Goal: Task Accomplishment & Management: Use online tool/utility

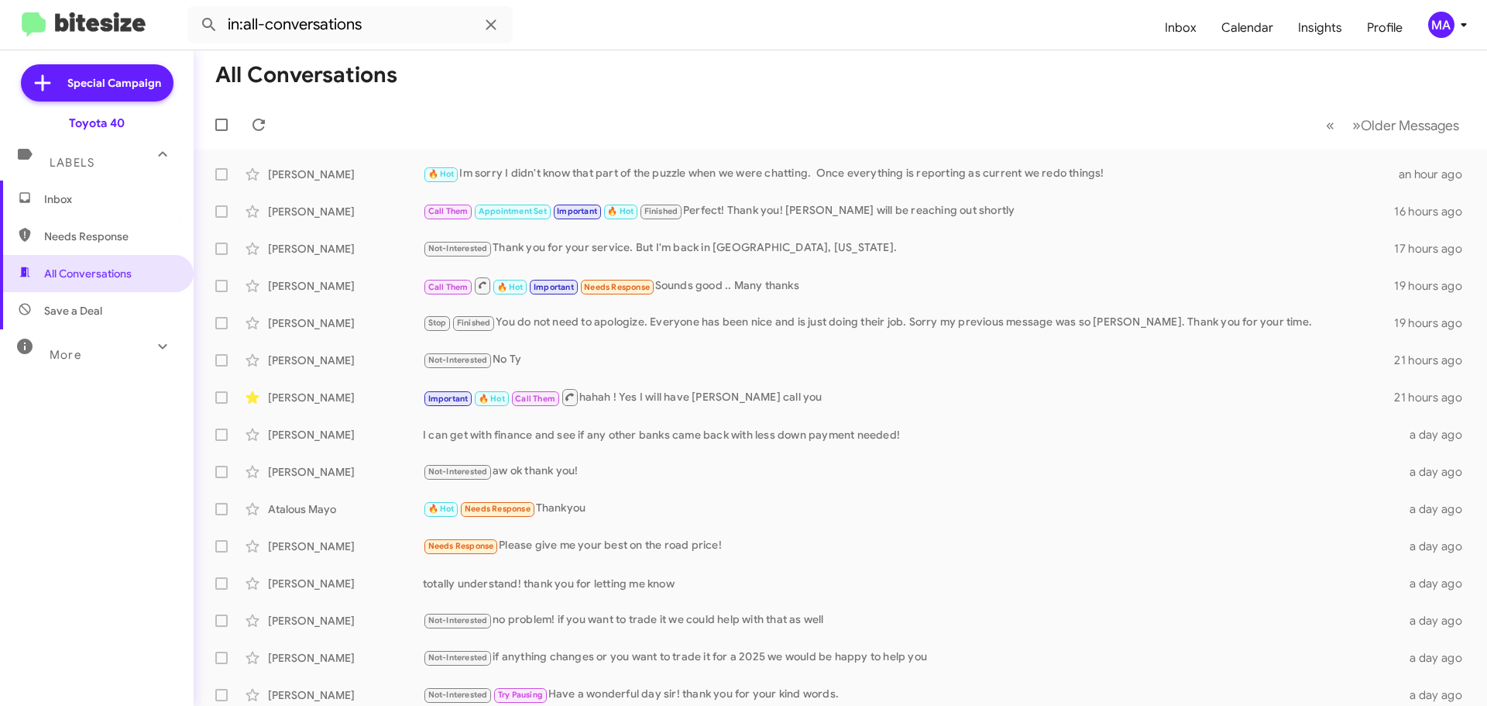
click at [91, 232] on span "Needs Response" at bounding box center [110, 235] width 132 height 15
type input "in:needs-response"
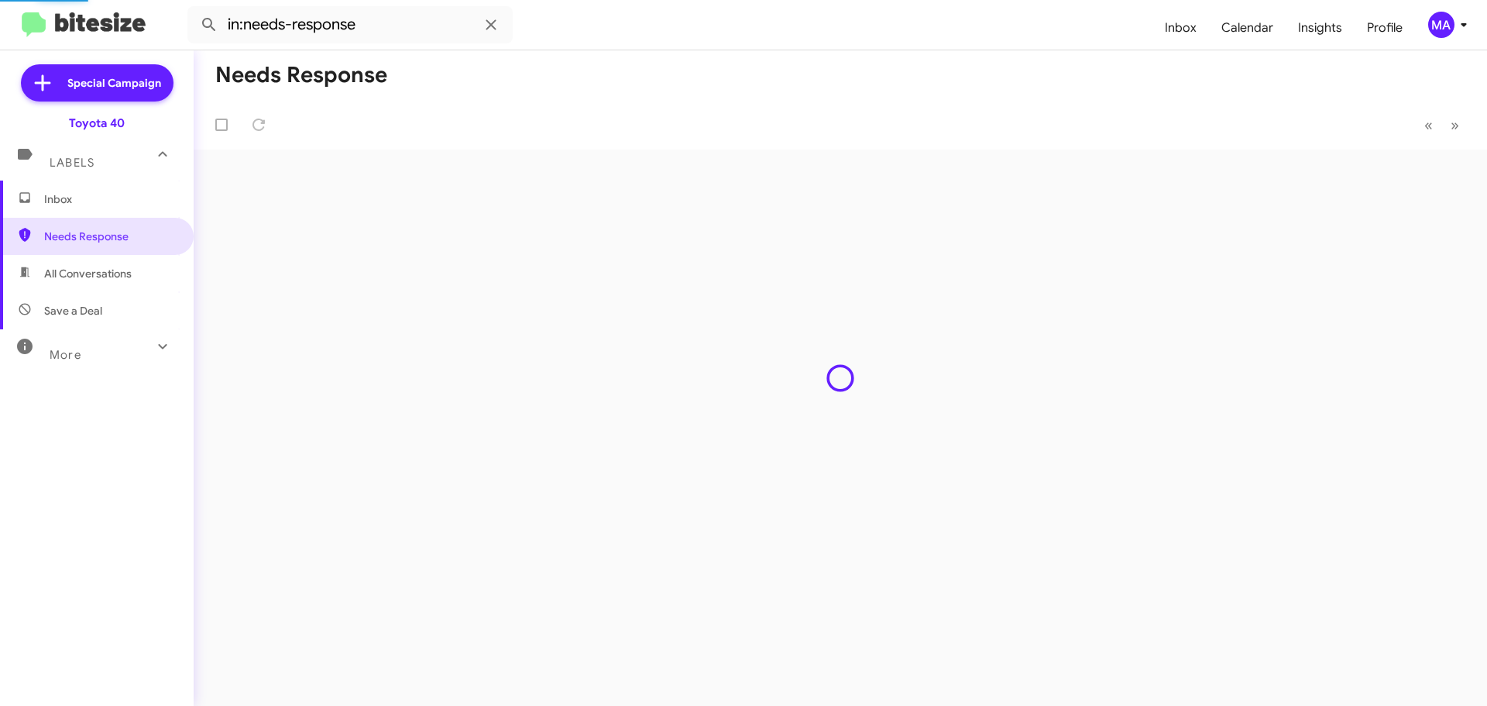
click at [79, 196] on span "Inbox" at bounding box center [110, 198] width 132 height 15
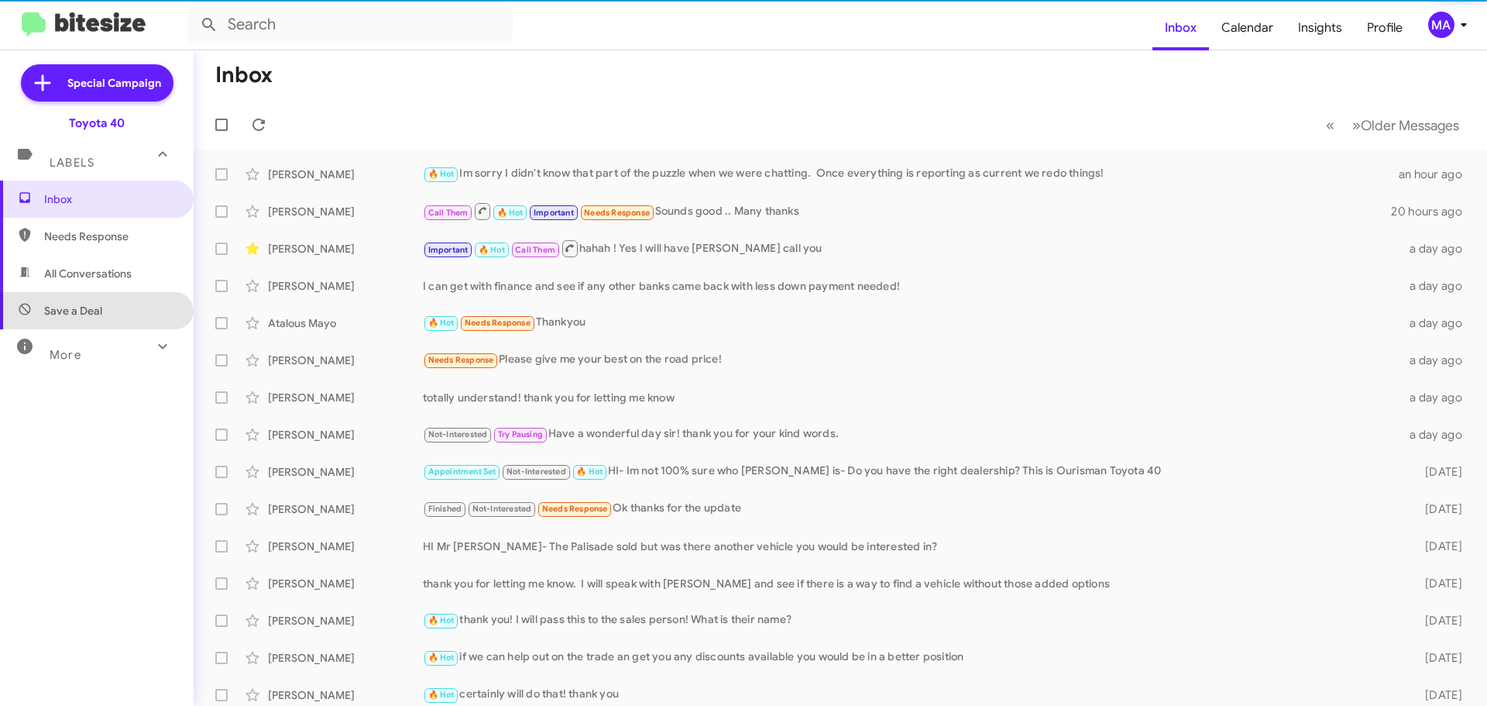
click at [97, 310] on span "Save a Deal" at bounding box center [73, 310] width 58 height 15
type input "in:not-interested"
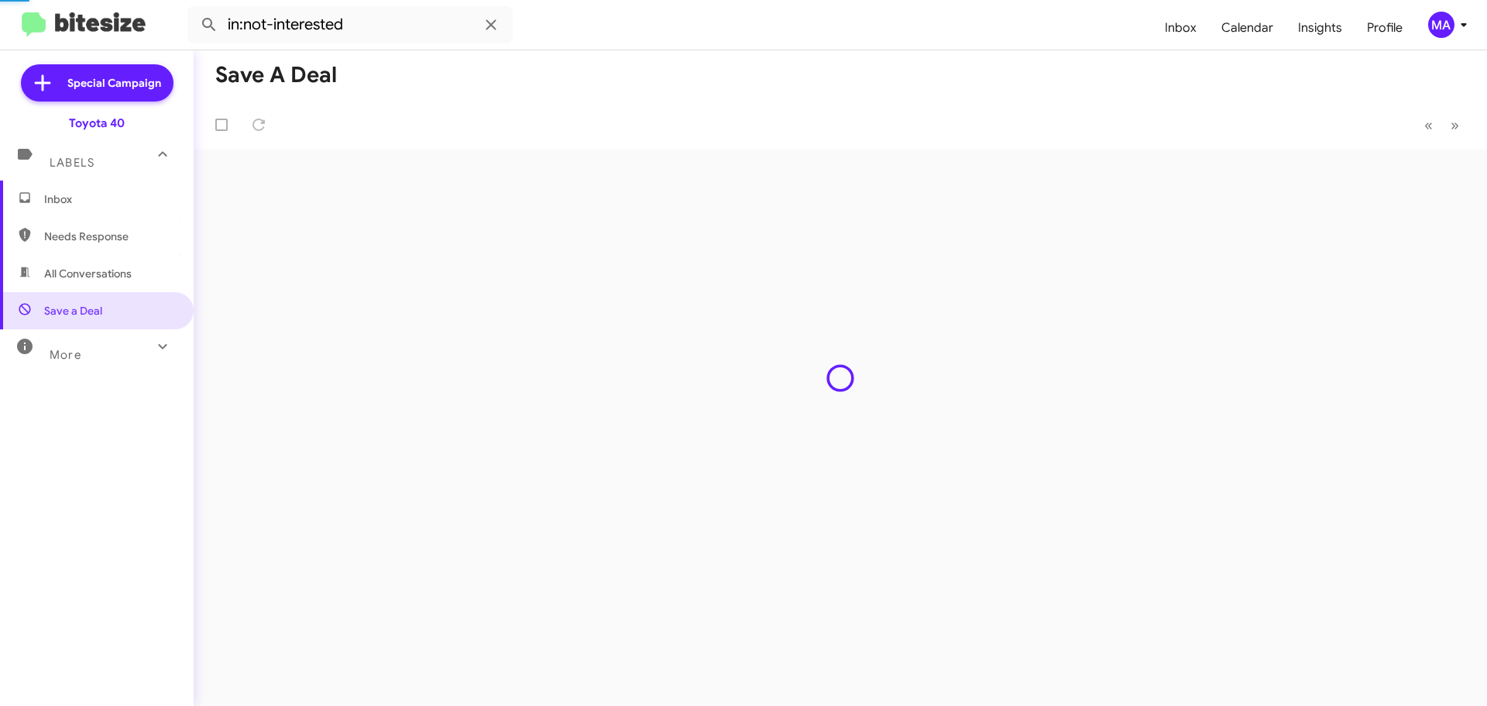
click at [103, 159] on div "Labels" at bounding box center [81, 156] width 138 height 29
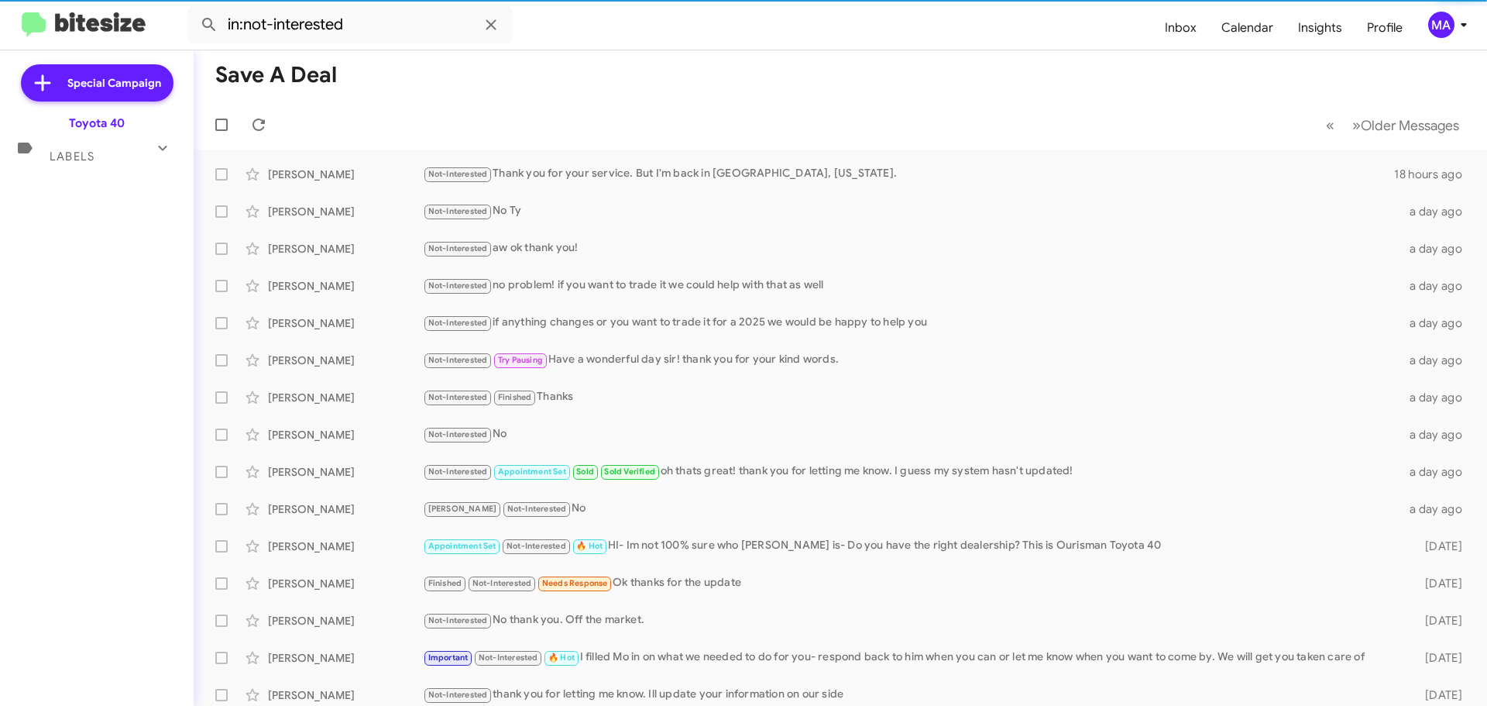
click at [103, 156] on div "Labels" at bounding box center [81, 150] width 138 height 29
